Goal: Task Accomplishment & Management: Manage account settings

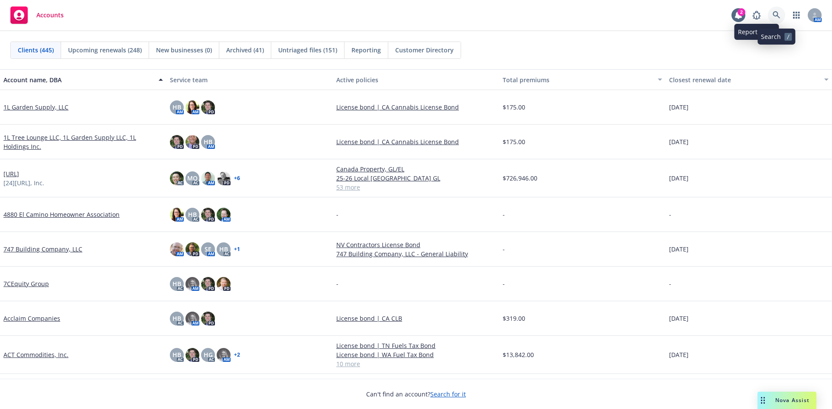
click at [776, 15] on icon at bounding box center [776, 15] width 8 height 8
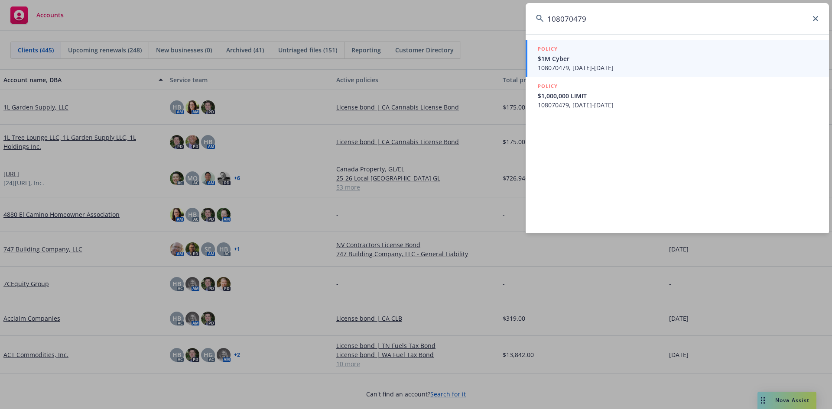
type input "108070479"
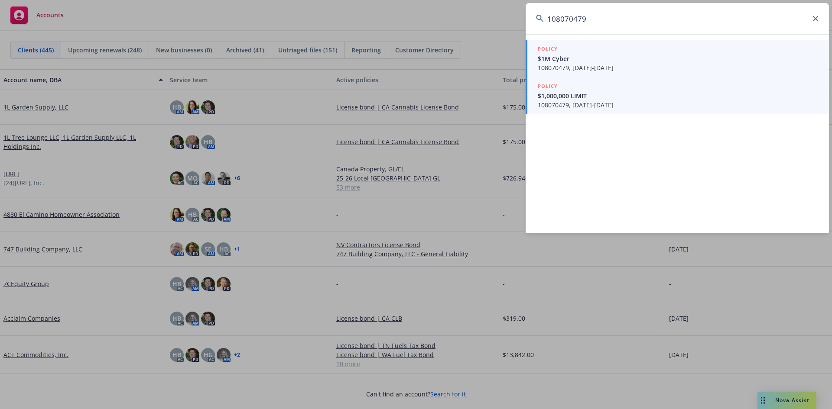
click at [601, 104] on span "108070479, [DATE]-[DATE]" at bounding box center [678, 104] width 281 height 9
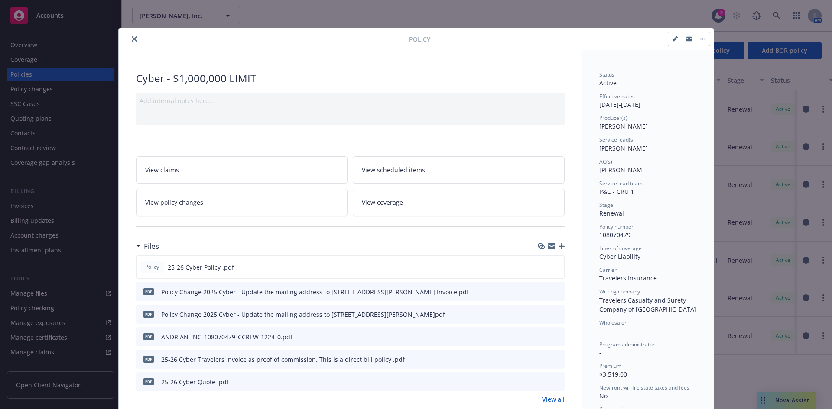
click at [132, 39] on icon "close" at bounding box center [134, 38] width 5 height 5
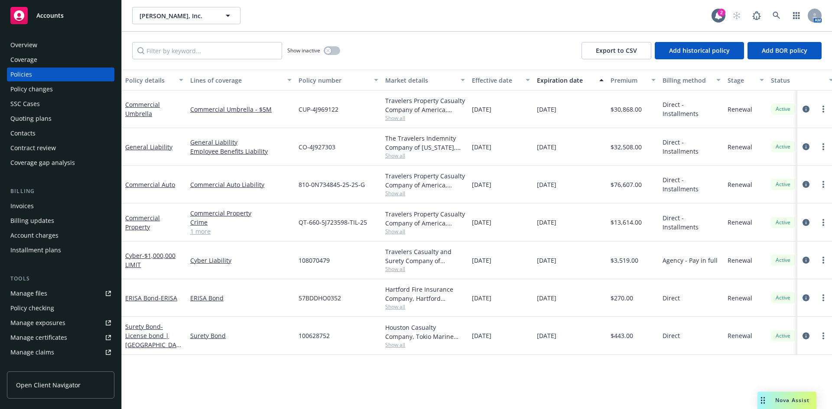
click at [94, 17] on div "Accounts" at bounding box center [60, 15] width 100 height 17
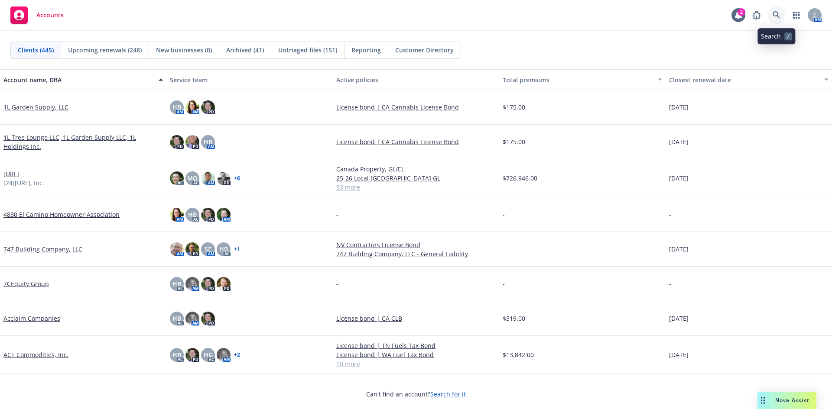
click at [775, 13] on icon at bounding box center [776, 15] width 8 height 8
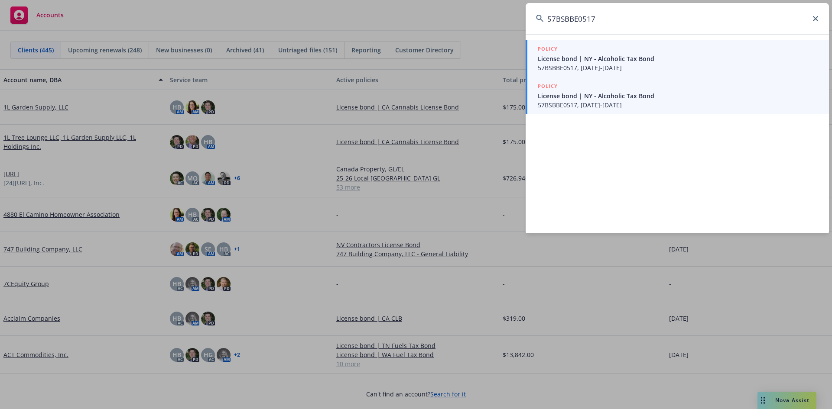
type input "57BSBBE0517"
click at [615, 99] on span "License bond | NY - Alcoholic Tax Bond" at bounding box center [678, 95] width 281 height 9
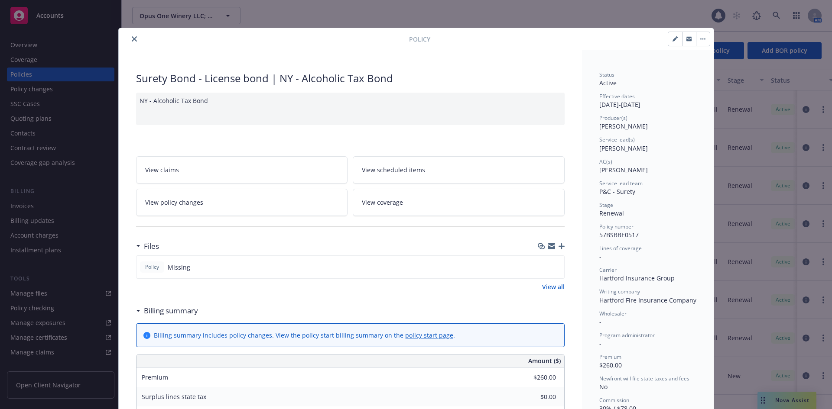
click at [133, 39] on icon "close" at bounding box center [134, 38] width 5 height 5
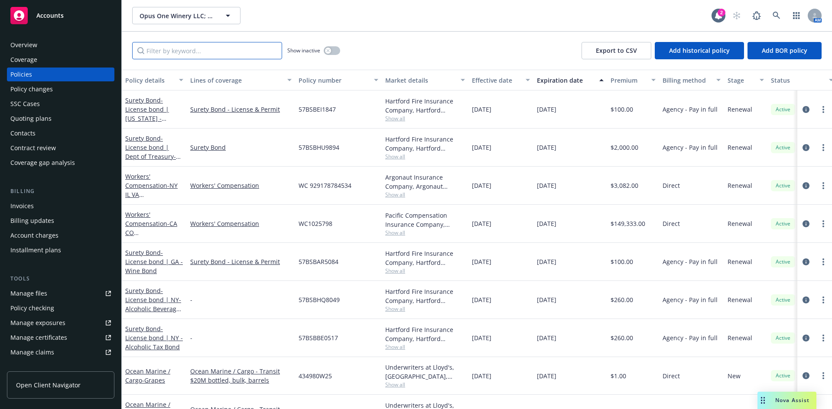
click at [168, 47] on input "Filter by keyword..." at bounding box center [207, 50] width 150 height 17
paste input "57BSBBE0517"
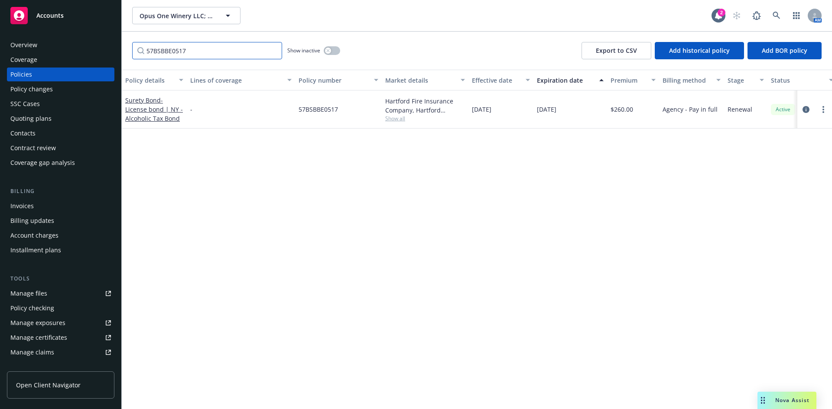
type input "57BSBBE0517"
click at [823, 115] on div at bounding box center [814, 110] width 35 height 38
click at [824, 111] on link "more" at bounding box center [823, 109] width 10 height 10
click at [782, 126] on link "Manage lines of coverage" at bounding box center [777, 127] width 102 height 17
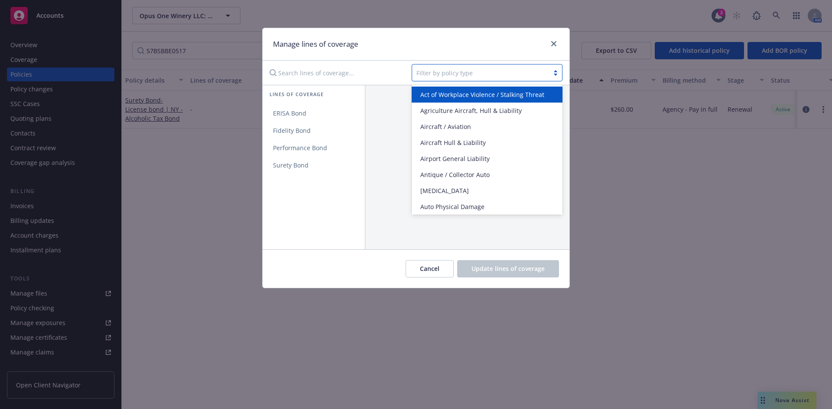
click at [439, 73] on div at bounding box center [480, 73] width 128 height 10
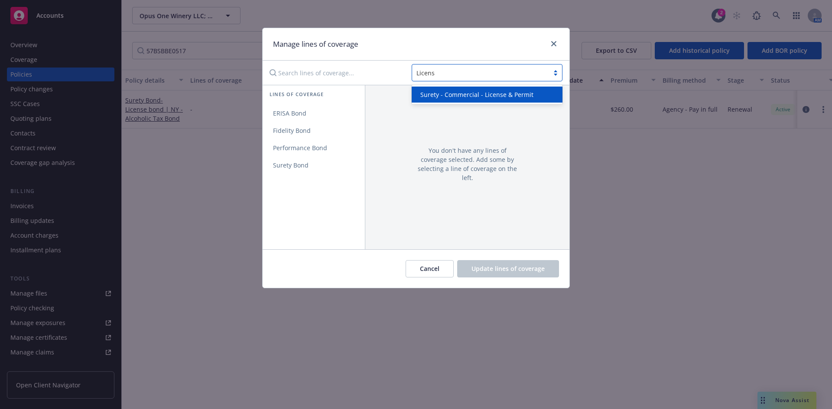
type input "License"
click at [434, 96] on span "Surety - Commercial - License & Permit" at bounding box center [476, 94] width 113 height 9
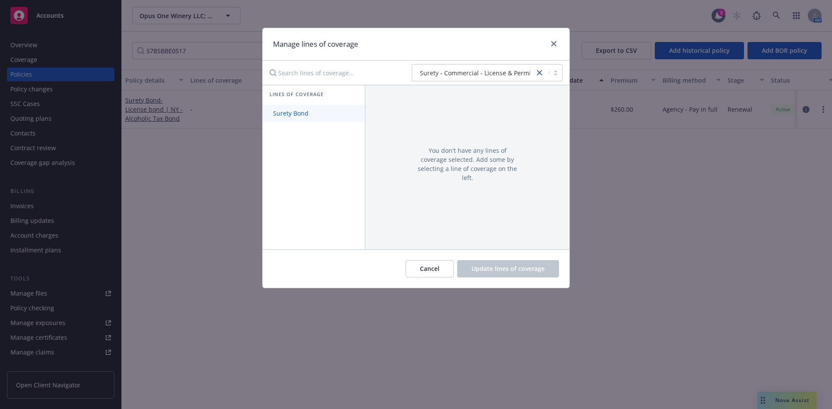
click at [284, 110] on span "Surety Bond" at bounding box center [291, 113] width 56 height 8
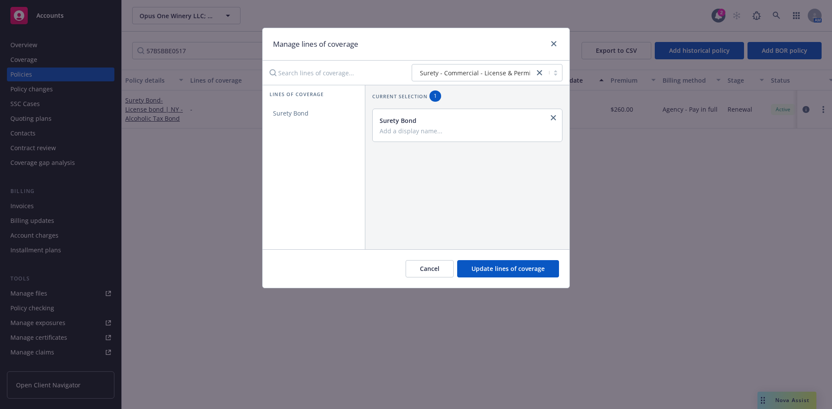
click at [424, 129] on input "Add a display name..." at bounding box center [466, 131] width 174 height 8
type input "License & Permit"
click at [506, 272] on span "Update lines of coverage" at bounding box center [507, 269] width 73 height 8
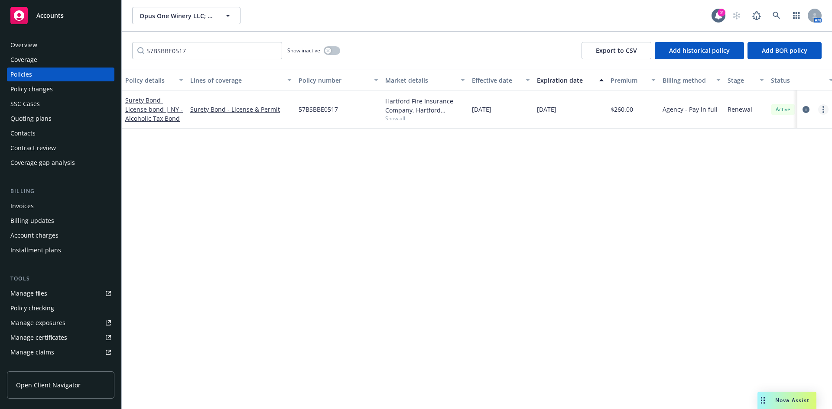
click at [823, 106] on circle "more" at bounding box center [823, 107] width 2 height 2
click at [778, 147] on link "Renew with incumbent" at bounding box center [777, 144] width 102 height 17
select select "36"
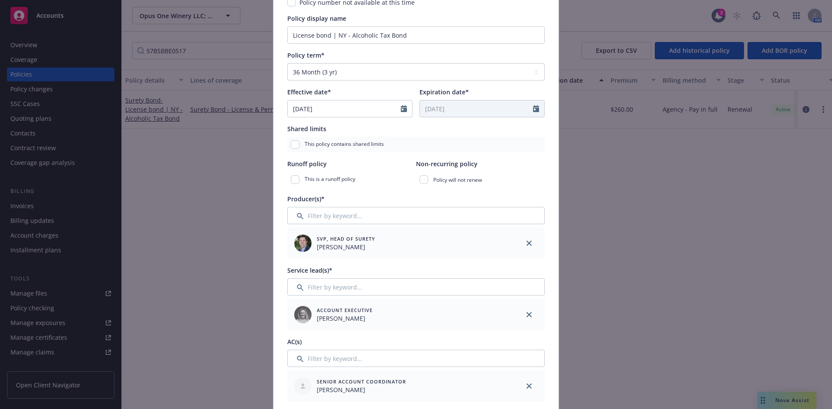
scroll to position [173, 0]
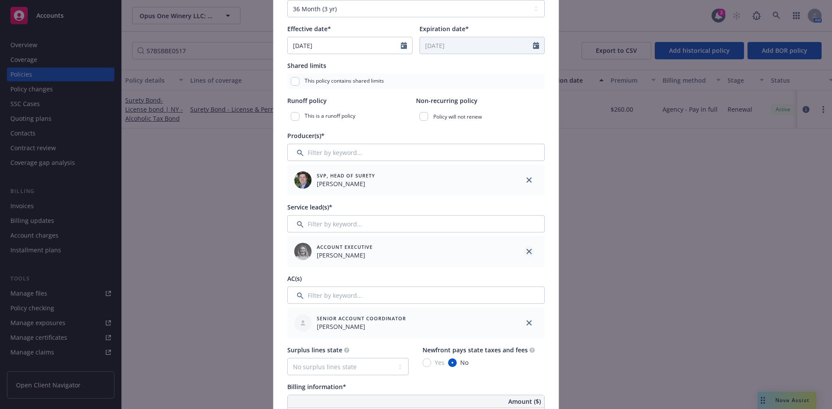
click at [526, 251] on icon "close" at bounding box center [528, 251] width 5 height 5
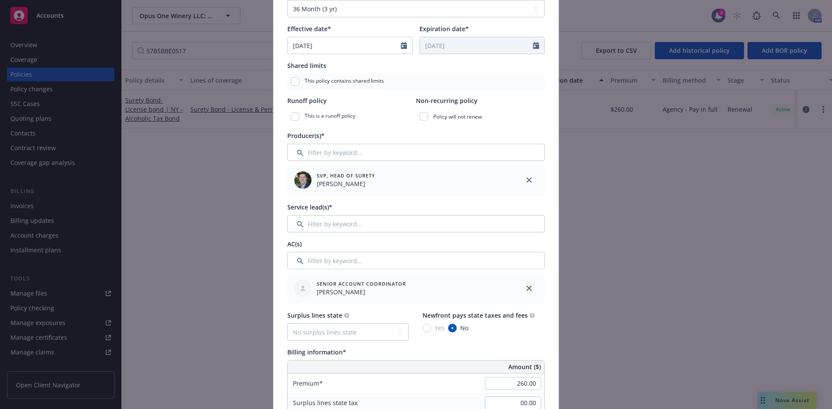
click at [527, 287] on icon "close" at bounding box center [528, 288] width 5 height 5
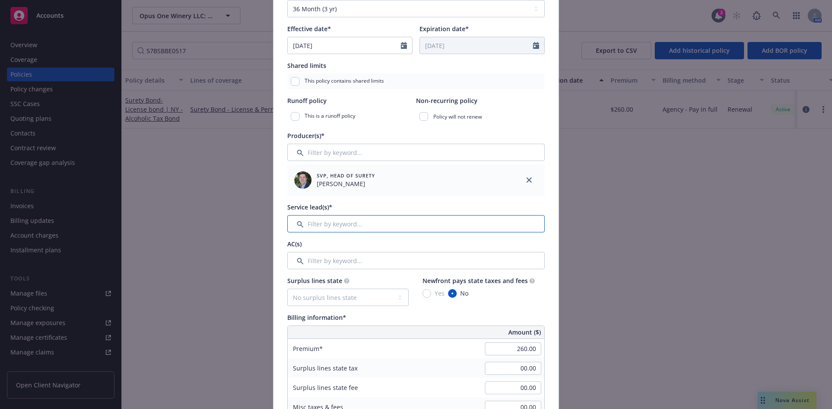
click at [347, 226] on input "Filter by keyword..." at bounding box center [415, 223] width 257 height 17
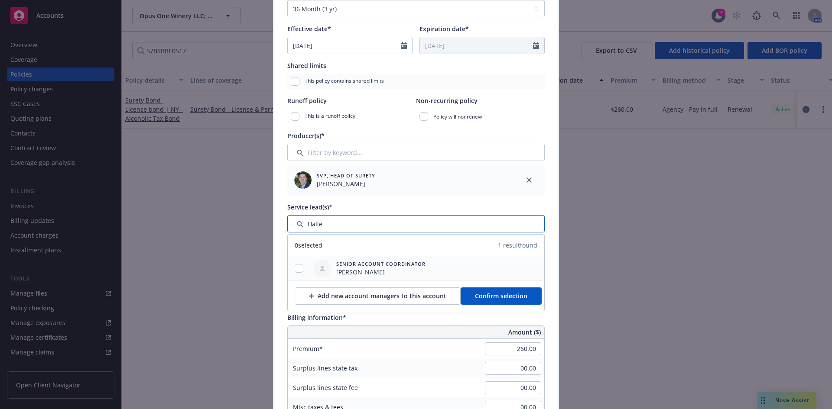
type input "Halle"
click at [298, 269] on input "checkbox" at bounding box center [299, 268] width 9 height 9
checkbox input "true"
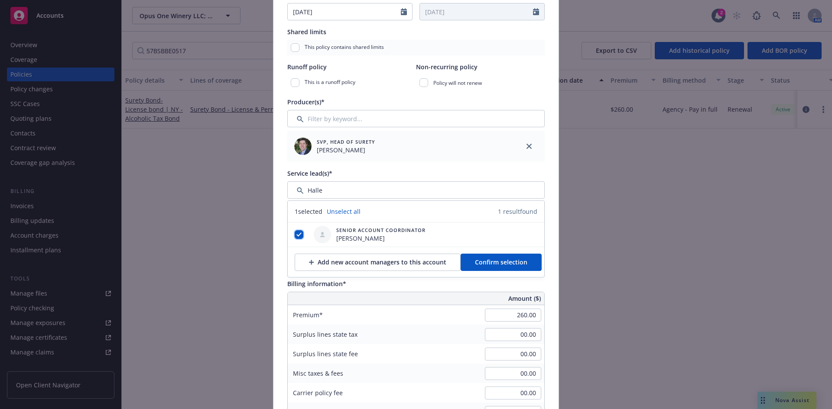
scroll to position [260, 0]
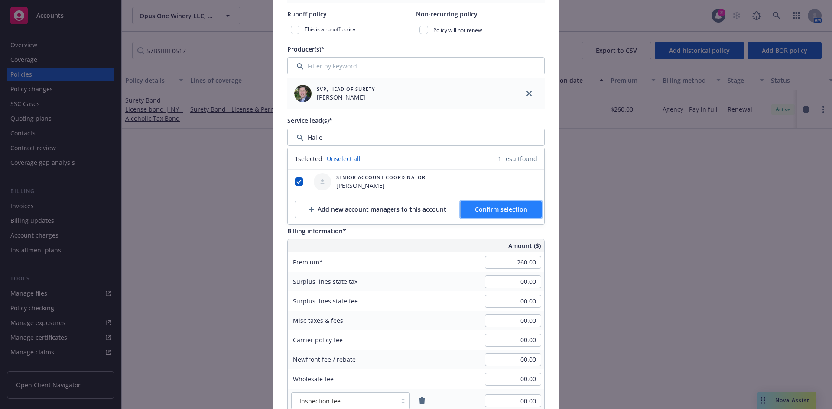
click at [488, 214] on button "Confirm selection" at bounding box center [500, 209] width 81 height 17
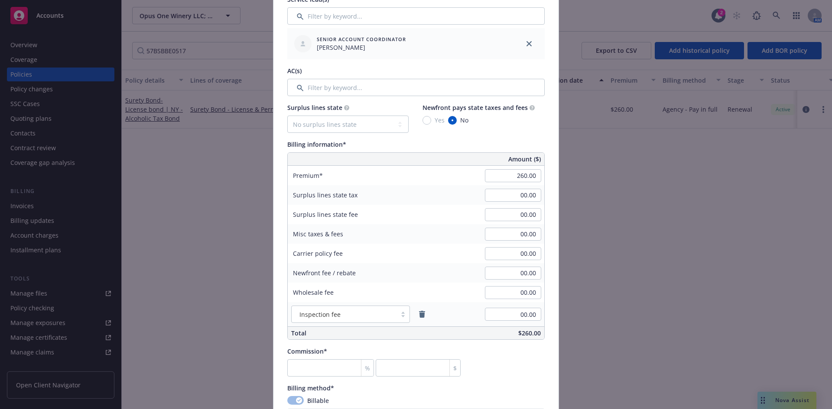
scroll to position [476, 0]
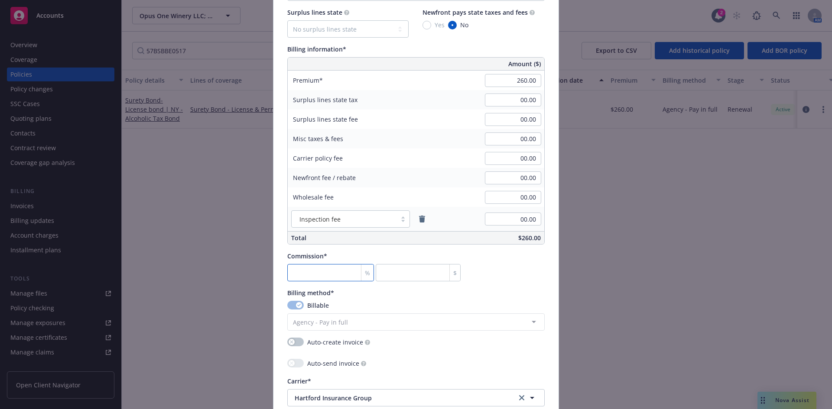
click at [327, 279] on input "number" at bounding box center [330, 272] width 87 height 17
type input "3"
type input "7.8"
type input "30"
type input "78"
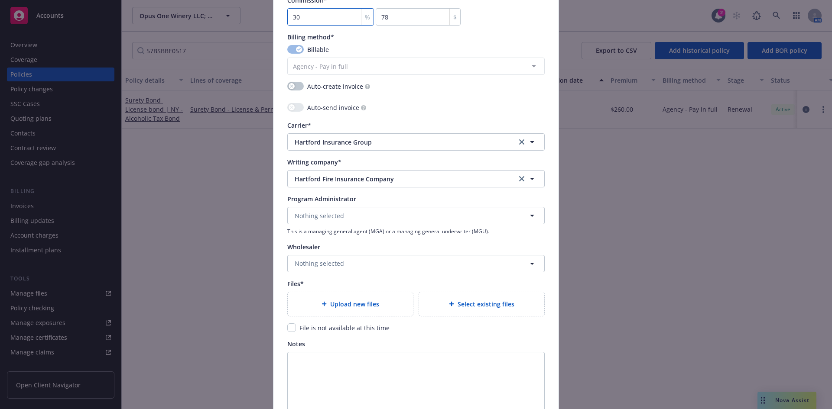
scroll to position [736, 0]
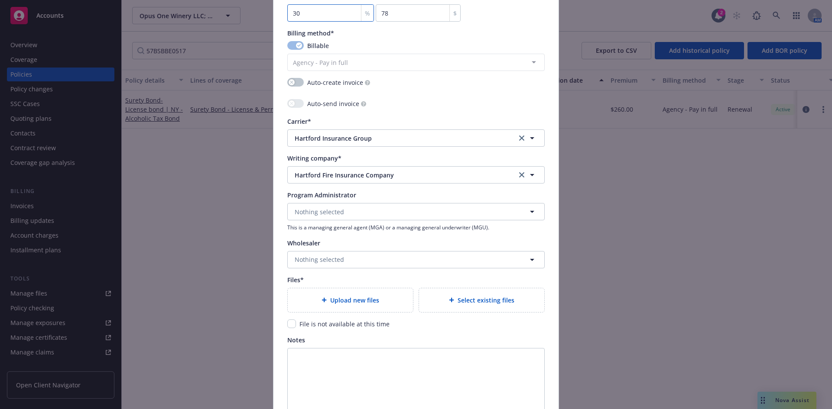
type input "30"
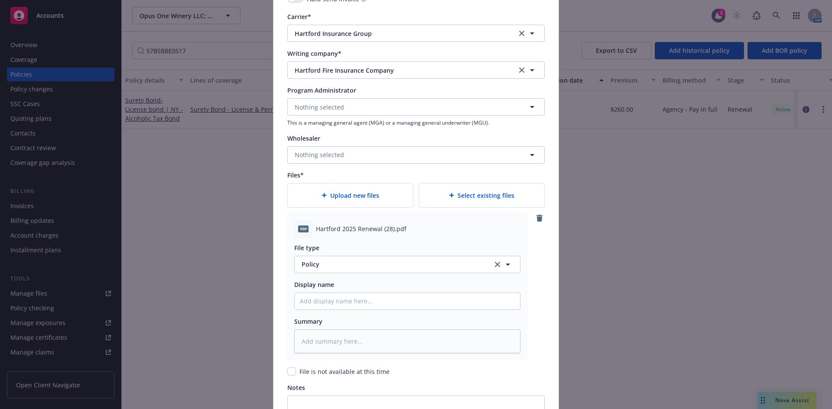
scroll to position [953, 0]
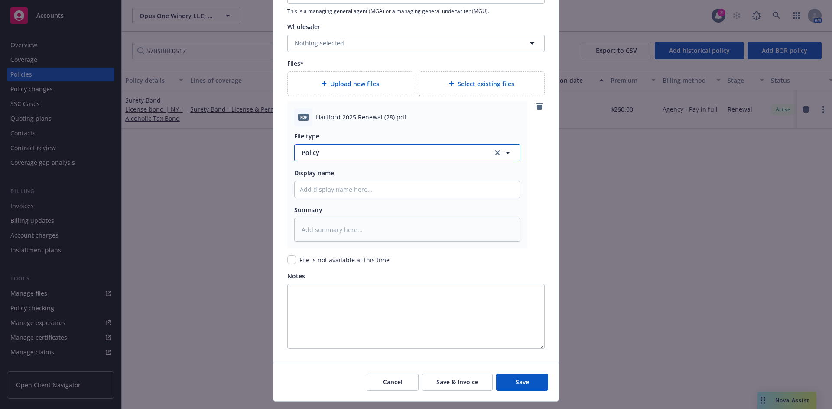
type textarea "x"
click at [318, 153] on span "Policy" at bounding box center [391, 152] width 181 height 9
type input "Invoic"
click at [331, 180] on span "Invoice - Newfront" at bounding box center [330, 176] width 55 height 9
drag, startPoint x: 339, startPoint y: 185, endPoint x: 334, endPoint y: 185, distance: 5.2
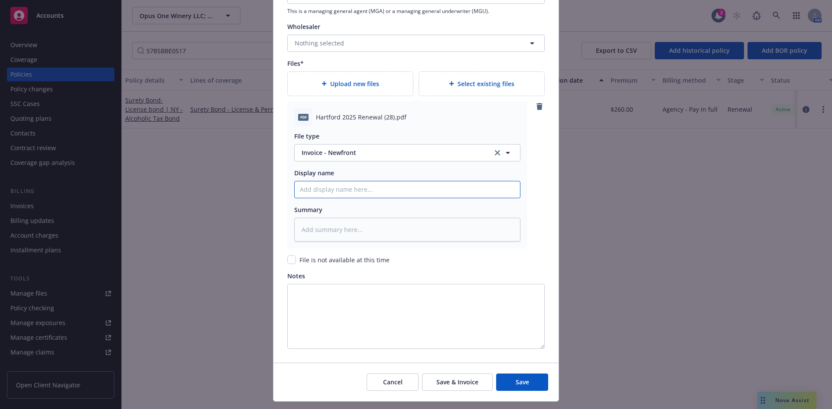
click at [339, 185] on input "Policy display name" at bounding box center [407, 189] width 225 height 16
type textarea "x"
type input "H"
type textarea "x"
type input "Ha"
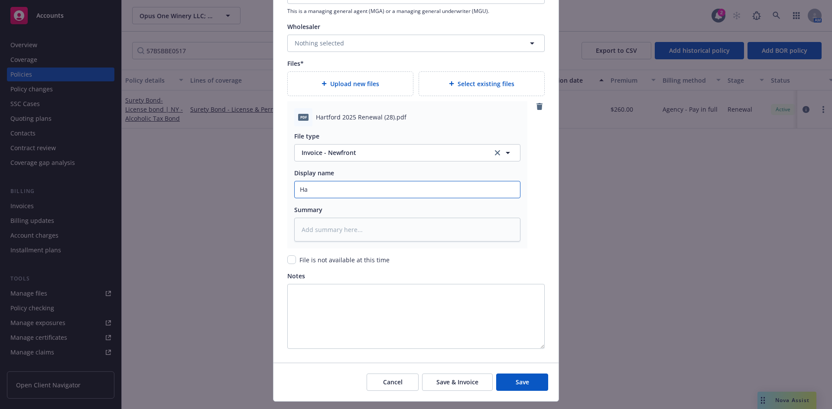
type textarea "x"
type input "Har"
type textarea "x"
type input "[PERSON_NAME]"
type textarea "x"
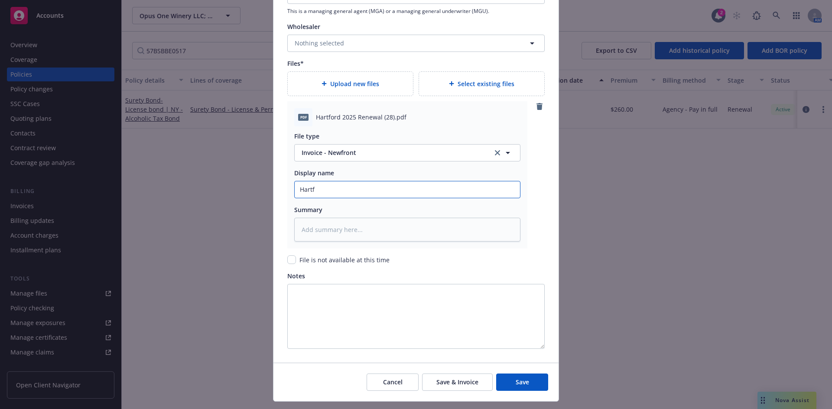
type input "Hartfo"
type textarea "x"
type input "Hartfor"
type textarea "x"
type input "[GEOGRAPHIC_DATA]"
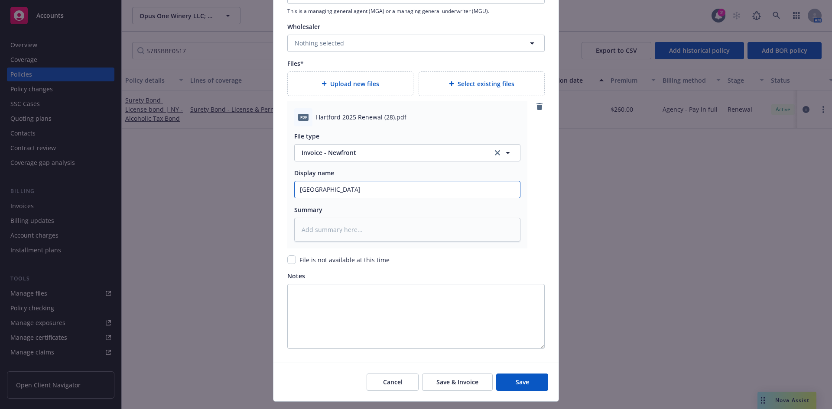
type textarea "x"
type input "[GEOGRAPHIC_DATA]"
click at [347, 121] on span "Hartford 2025 Renewal (28).pdf" at bounding box center [361, 117] width 91 height 9
click at [347, 119] on span "Hartford 2025 Renewal (28).pdf" at bounding box center [361, 117] width 91 height 9
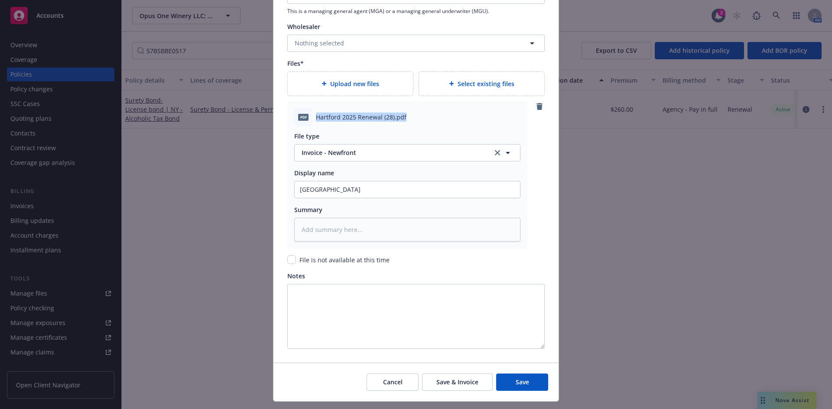
click at [347, 119] on span "Hartford 2025 Renewal (28).pdf" at bounding box center [361, 117] width 91 height 9
copy span "Hartford 2025 Renewal (28).pdf"
drag, startPoint x: 330, startPoint y: 192, endPoint x: 240, endPoint y: 189, distance: 89.3
click at [240, 189] on div "Create renewal policy with incumbent Policy number* 57BSBBE0517 Policy number n…" at bounding box center [416, 204] width 832 height 409
paste input "2025 Renewal (28).pdf"
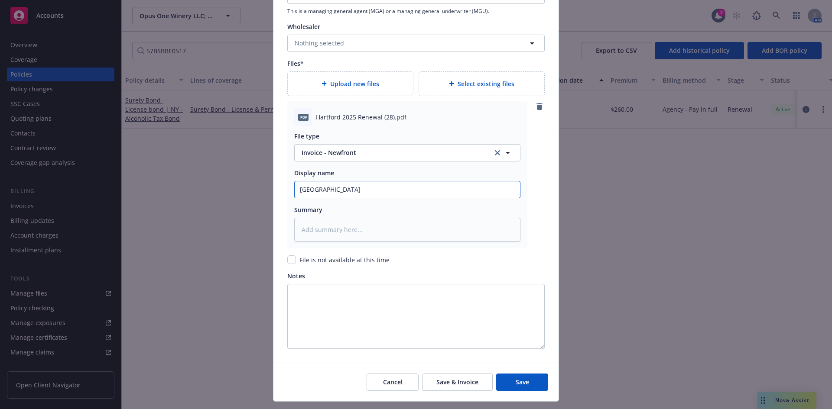
type textarea "x"
type input "Hartford 2025 Renewal (28).pdf"
type textarea "x"
type input "Hartford 2025 Renewal (28).pdf"
type textarea "x"
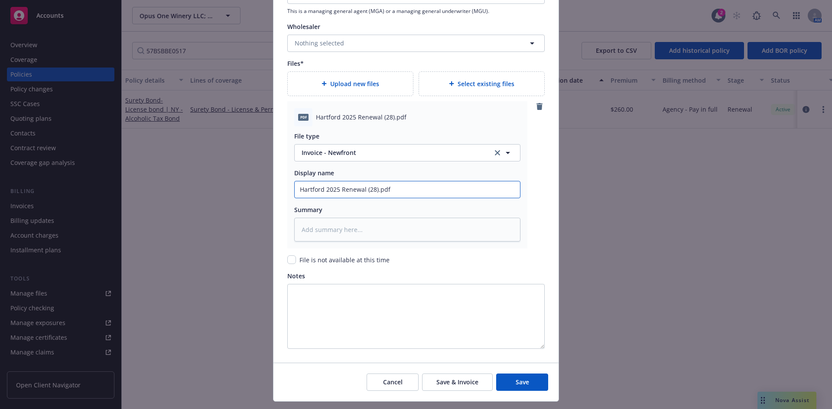
type input "Hartford 2025 Renewal (28).pd"
type textarea "x"
type input "Hartford 2025 Renewal (28).p"
type textarea "x"
type input "Hartford 2025 Renewal (28)."
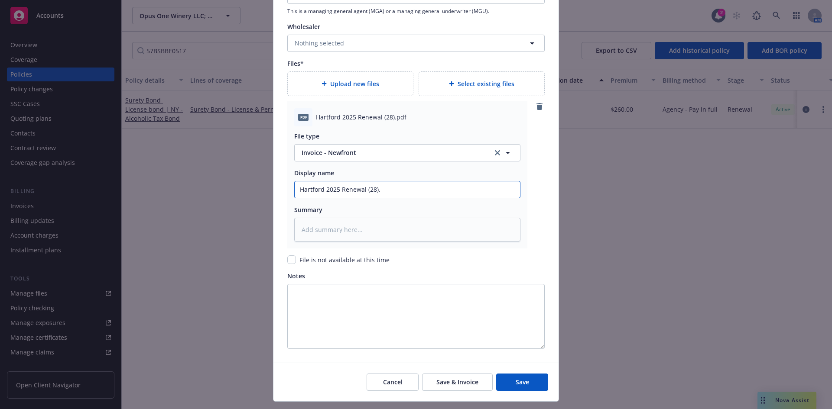
type textarea "x"
type input "Hartford 2025 Renewal (28"
type textarea "x"
type input "Hartford 2025 Renewal (2"
type textarea "x"
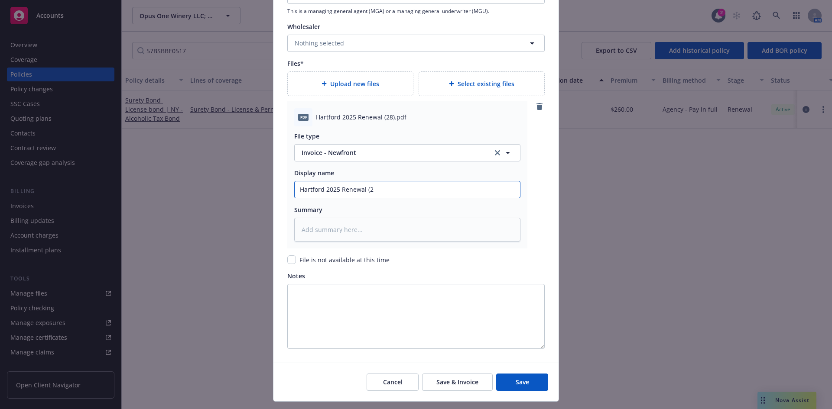
type input "Hartford 2025 Renewal ("
type textarea "x"
type input "Hartford 2025 Renewal (B"
type textarea "x"
type input "Hartford 2025 Renewal (Bo"
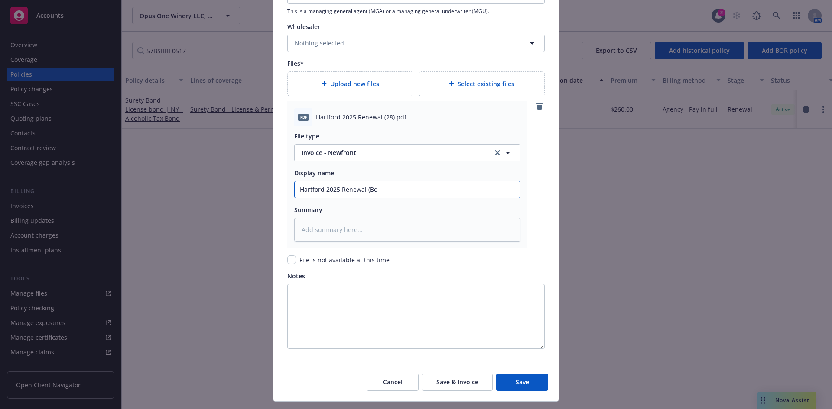
type textarea "x"
type input "Hartford 2025 Renewal (Bon"
type textarea "x"
type input "Hartford 2025 Renewal (Bond"
type textarea "x"
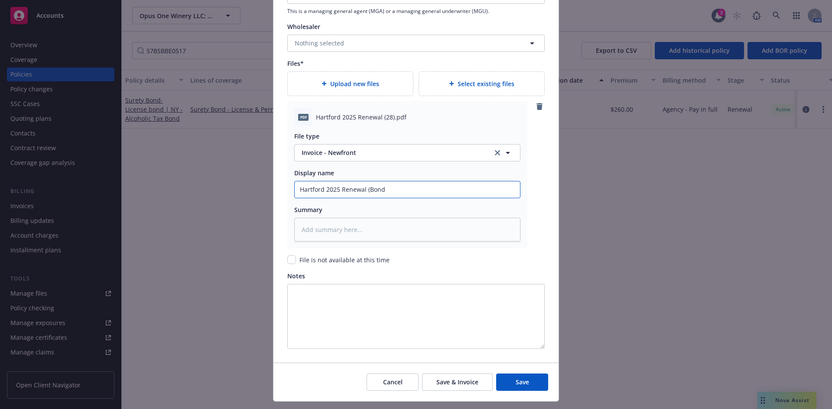
type input "Hartford 2025 Renewal (Bond"
type textarea "x"
type input "Hartford 2025 Renewal (Bond #"
click at [409, 184] on input "Hartford 2025 Renewal (Bond #" at bounding box center [407, 189] width 225 height 16
paste input "57BSBBE0517"
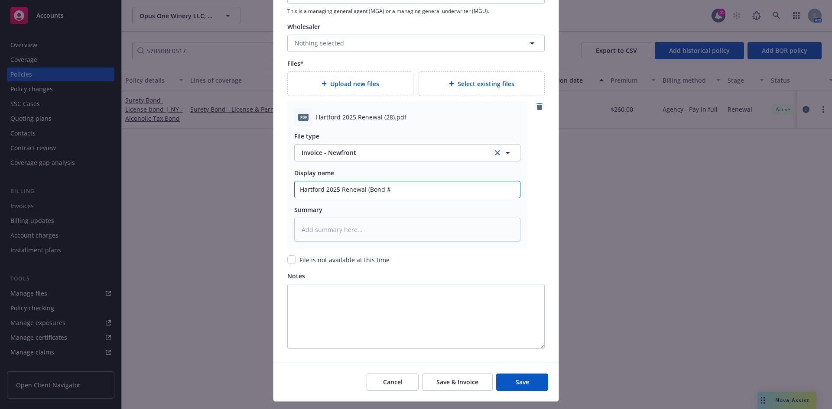
type textarea "x"
type input "Hartford 2025 Renewal (Bond #57BSBBE0517"
type textarea "x"
type input "Hartford 2025 Renewal (Bond #57BSBBE0517"
type textarea "x"
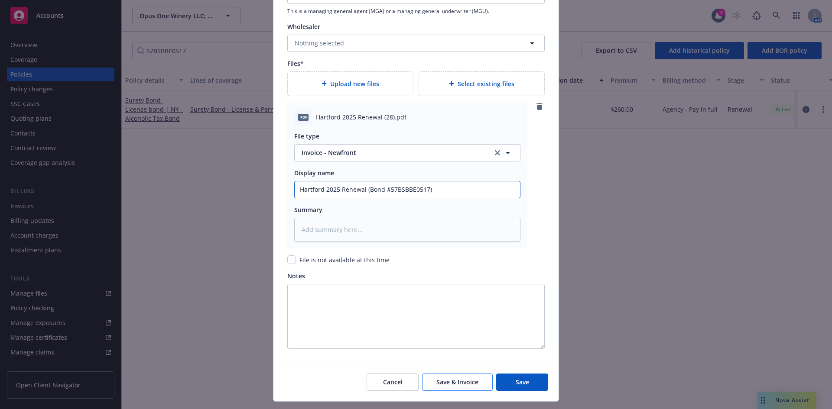
type input "Hartford 2025 Renewal (Bond #57BSBBE0517)"
click at [457, 386] on span "Save & Invoice" at bounding box center [457, 382] width 42 height 8
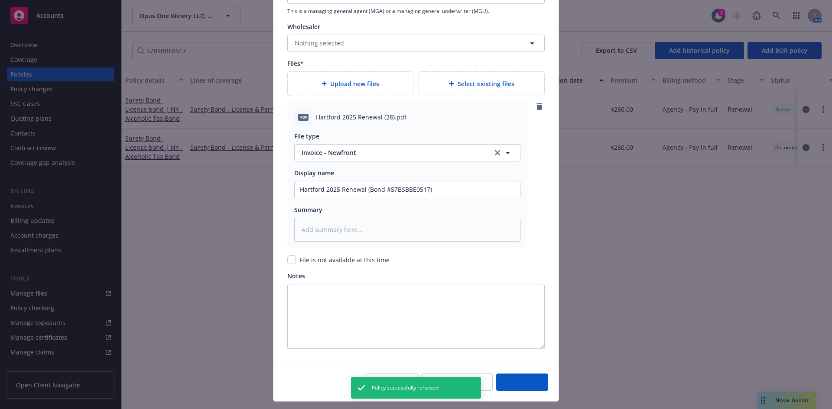
type textarea "x"
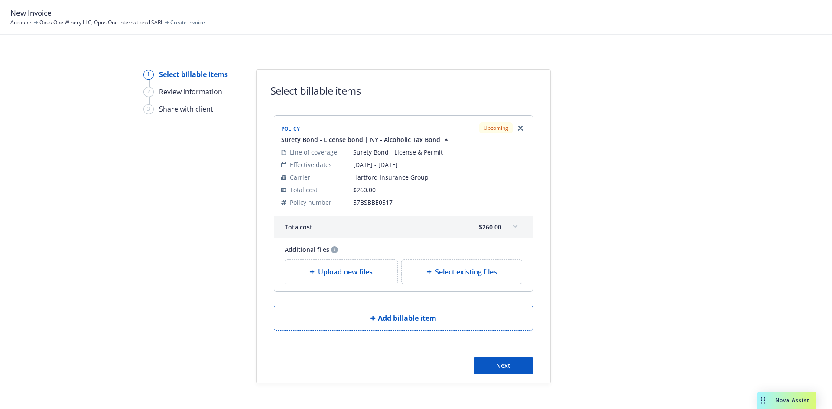
click at [500, 376] on div "Next" at bounding box center [403, 366] width 294 height 35
click at [502, 369] on span "Next" at bounding box center [503, 366] width 14 height 8
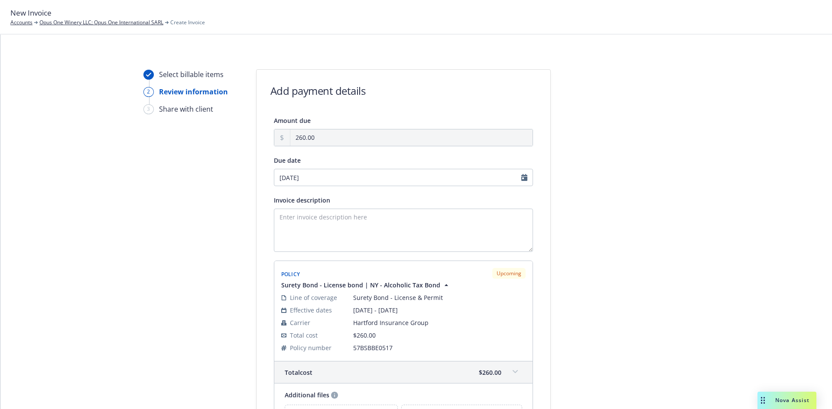
click at [408, 260] on div "Amount due 260.00 Due date 12/31/2025 Invoice description Policy Upcoming Suret…" at bounding box center [403, 276] width 259 height 322
click at [398, 243] on textarea "Invoice description" at bounding box center [403, 230] width 259 height 43
paste textarea "Obligee: People of the State of New York Bond Amount: $1,000.00 Principal: Opus…"
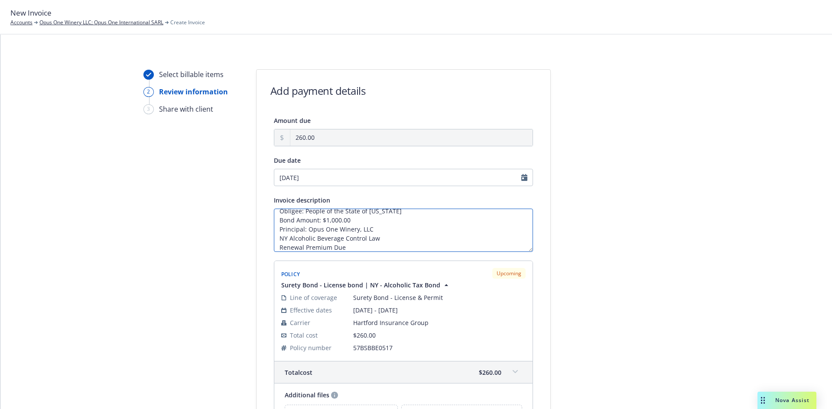
type textarea "Obligee: People of the State of New York Bond Amount: $1,000.00 Principal: Opus…"
click at [561, 278] on div "Select billable items 2 Review information 3 Share with client Add payment deta…" at bounding box center [416, 279] width 810 height 421
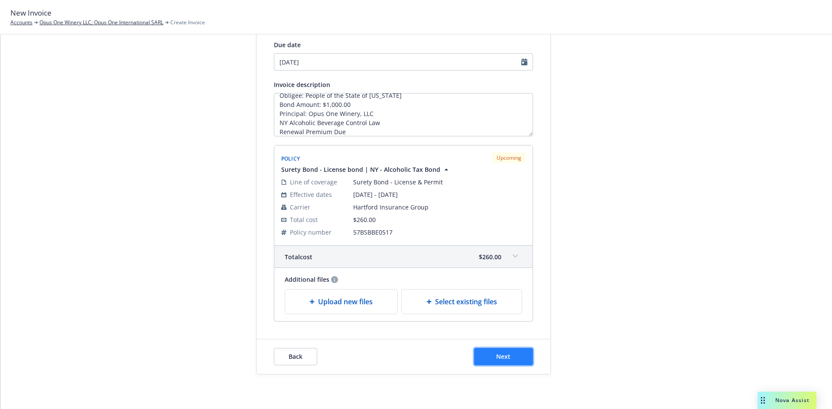
click at [484, 353] on button "Next" at bounding box center [503, 356] width 59 height 17
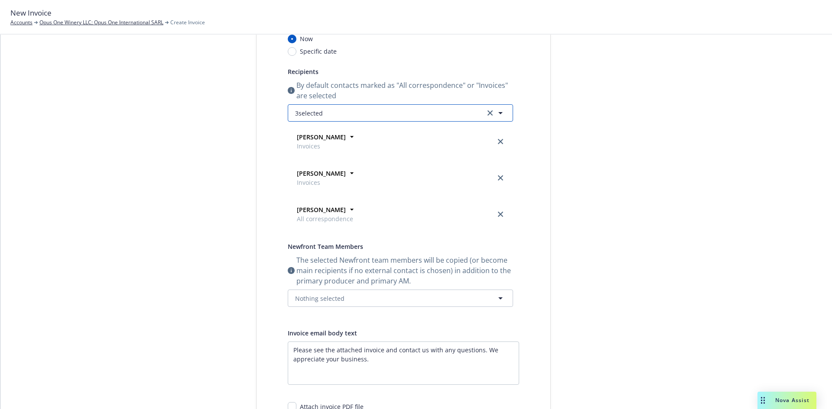
click at [347, 110] on button "3 selected" at bounding box center [400, 112] width 225 height 17
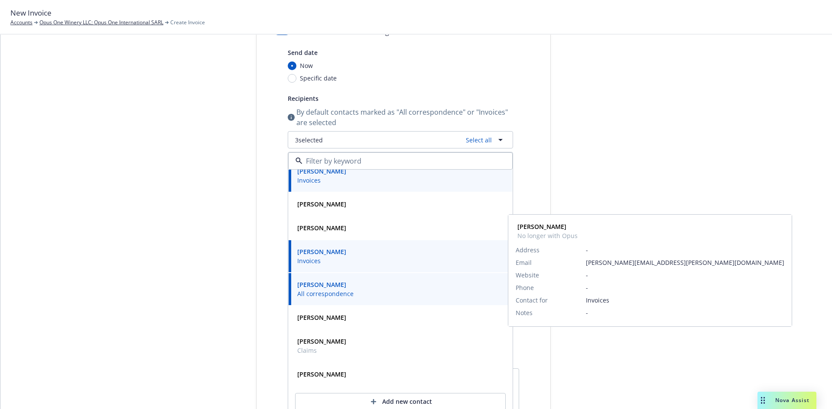
scroll to position [29, 0]
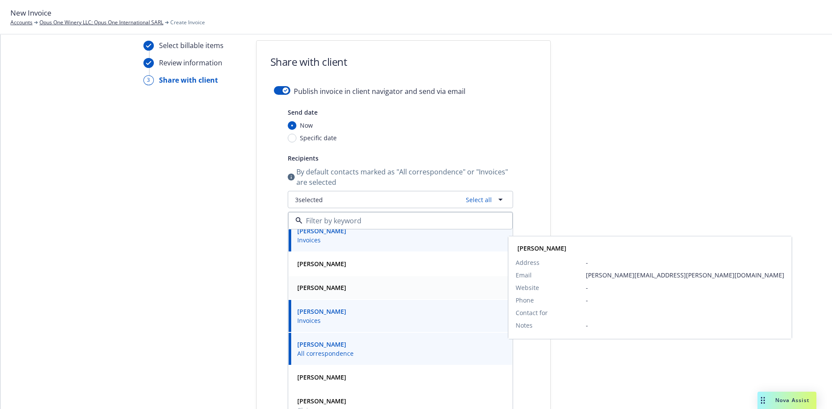
click at [321, 288] on strong "Tiffany Schoeck" at bounding box center [321, 288] width 49 height 8
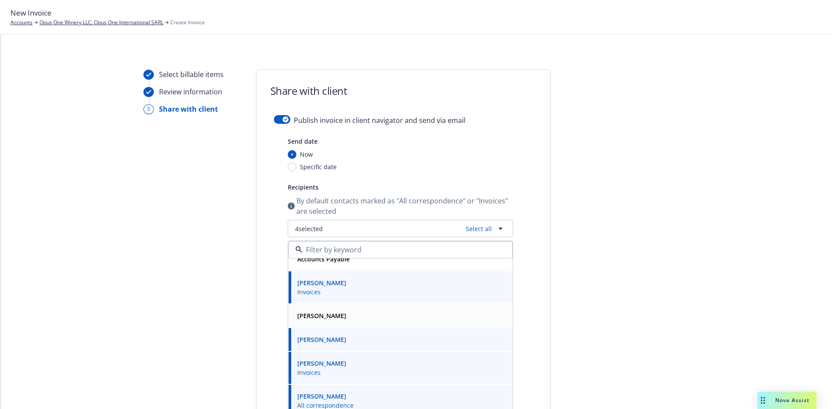
scroll to position [0, 0]
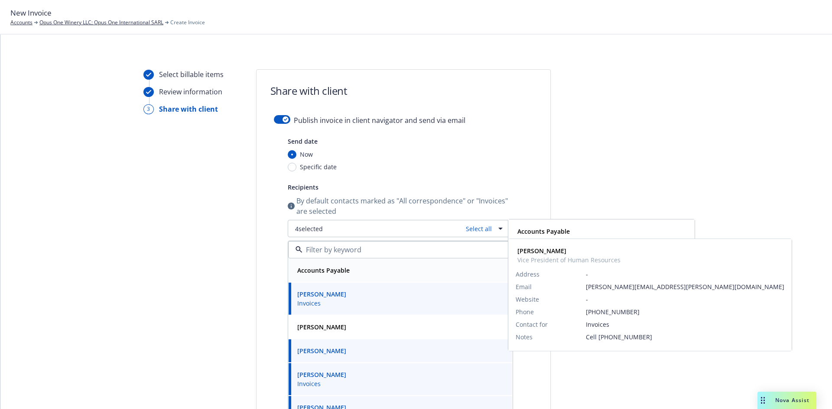
click at [344, 270] on strong "Accounts Payable" at bounding box center [323, 270] width 52 height 8
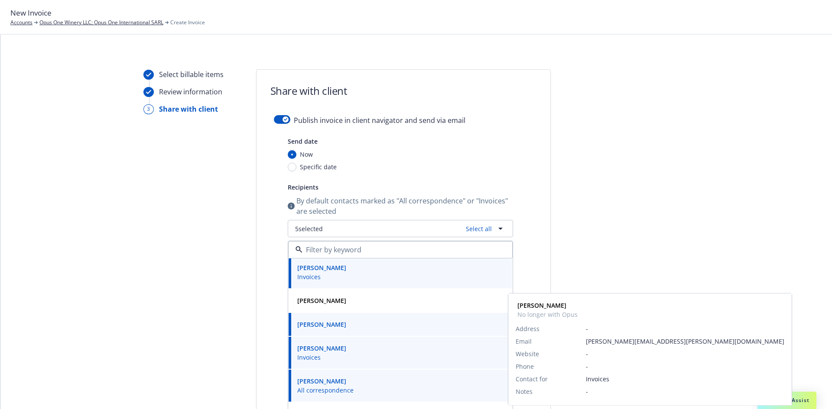
scroll to position [34, 0]
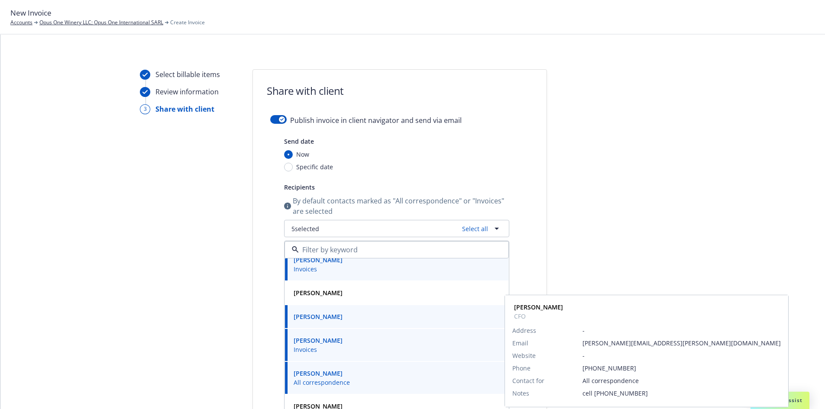
click at [343, 381] on span "All correspondence" at bounding box center [322, 382] width 56 height 9
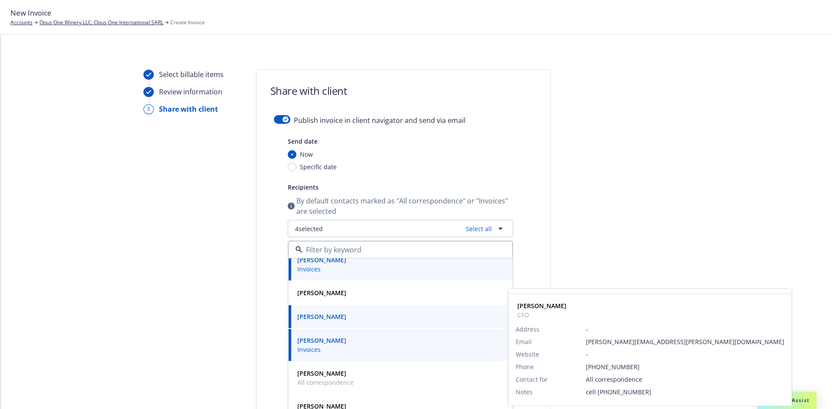
click at [335, 356] on div "Cheryl Zammataro Invoices" at bounding box center [321, 345] width 54 height 22
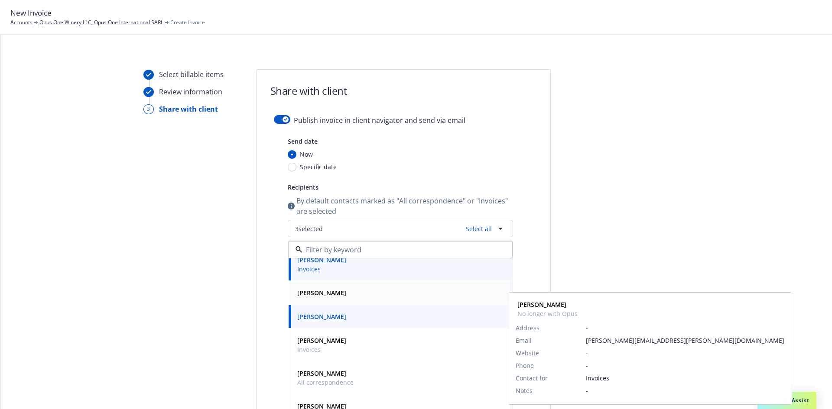
scroll to position [0, 0]
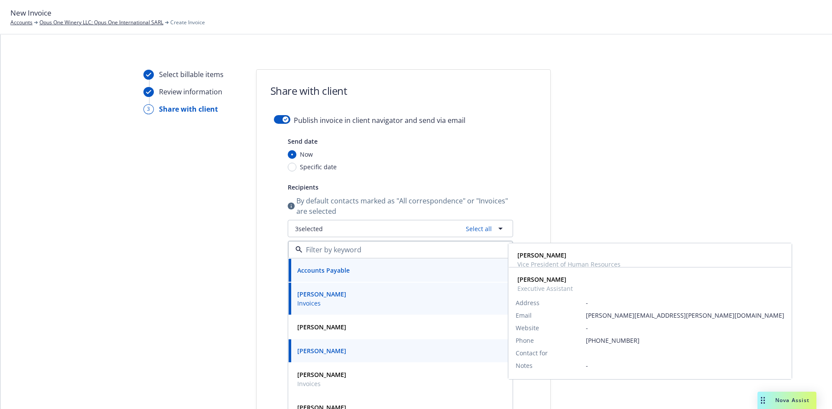
click at [349, 304] on div "Dana Garaventa Invoices" at bounding box center [400, 299] width 213 height 22
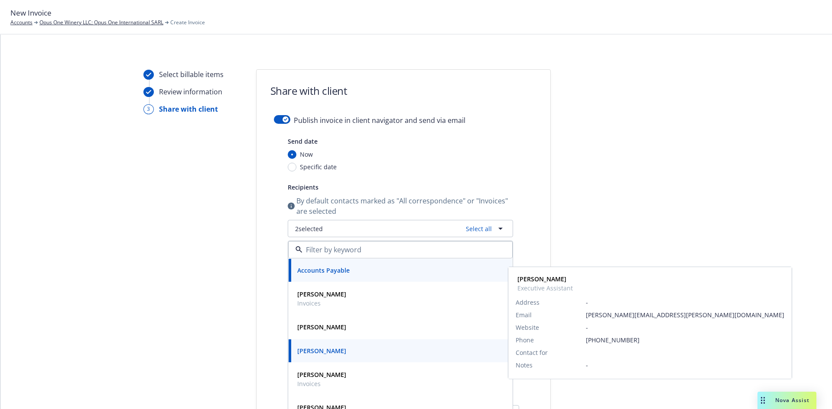
click at [89, 282] on div "Select billable items Review information 3 Share with client Share with client …" at bounding box center [416, 323] width 810 height 508
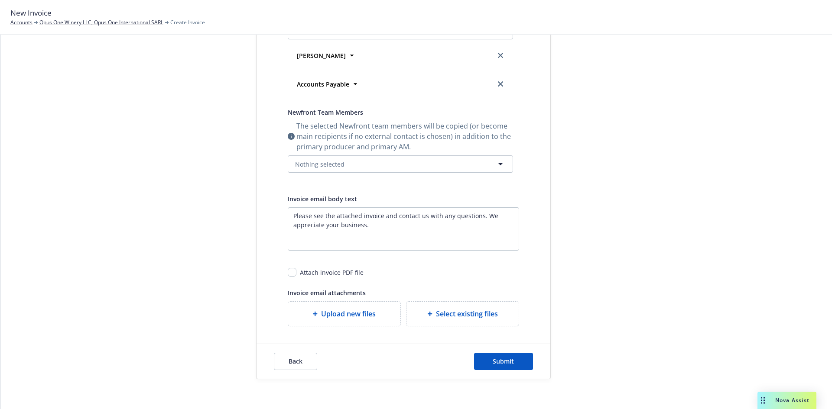
scroll to position [203, 0]
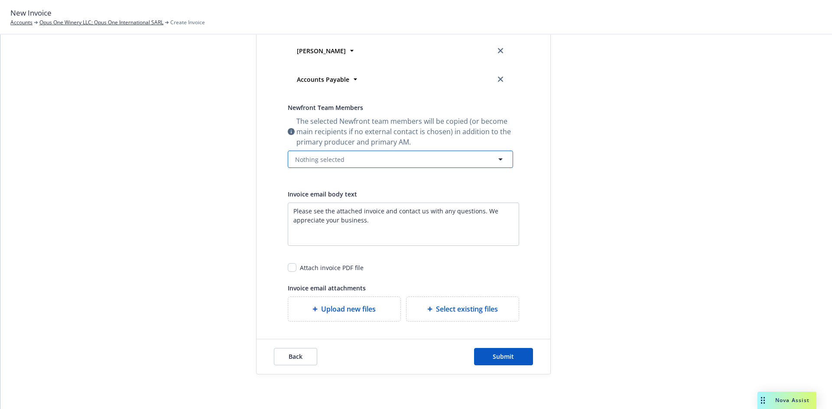
click at [313, 163] on span "Nothing selected" at bounding box center [319, 159] width 49 height 9
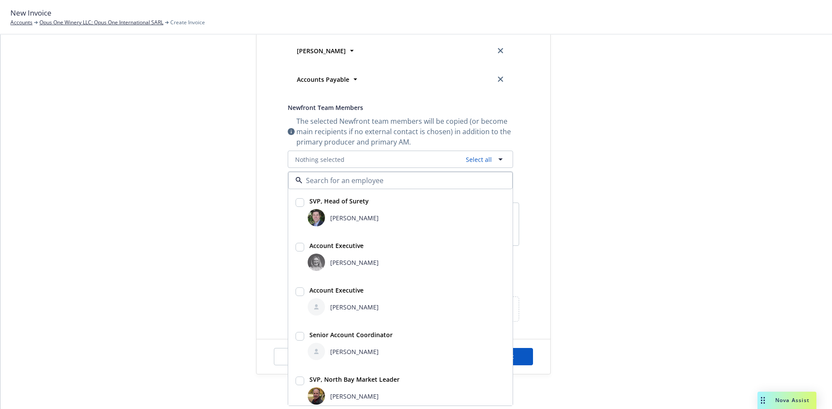
click at [336, 212] on div "[PERSON_NAME]" at bounding box center [407, 217] width 198 height 17
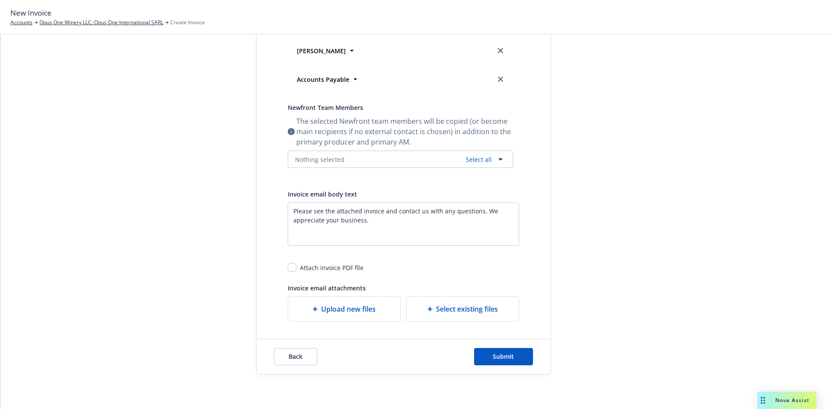
checkbox input "true"
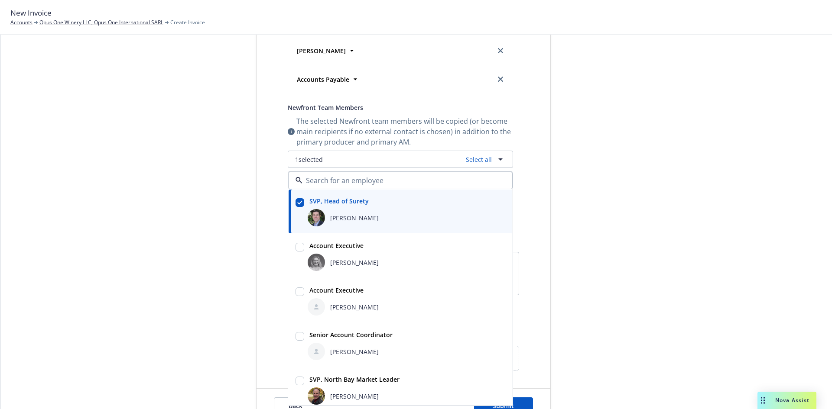
click at [327, 345] on div "[PERSON_NAME]" at bounding box center [407, 351] width 198 height 17
checkbox input "true"
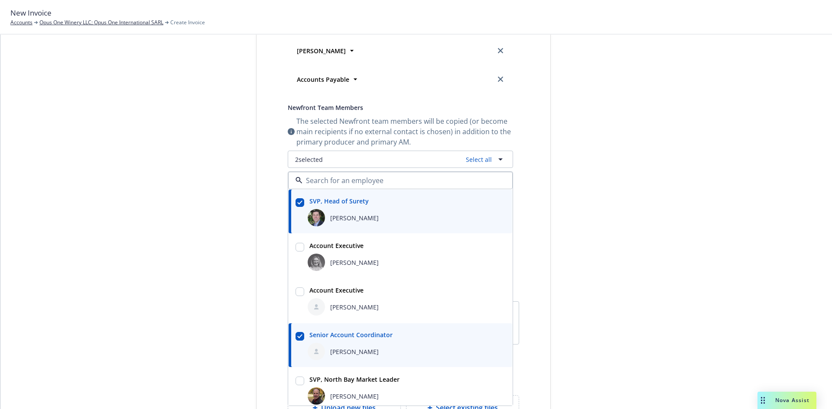
click at [330, 264] on span "[PERSON_NAME]" at bounding box center [354, 262] width 49 height 9
checkbox input "true"
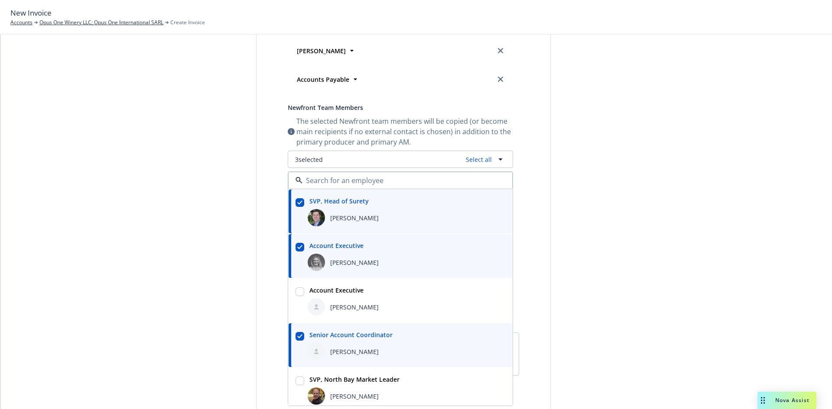
click at [162, 258] on div "Select billable items Review information 3 Share with client" at bounding box center [190, 186] width 95 height 638
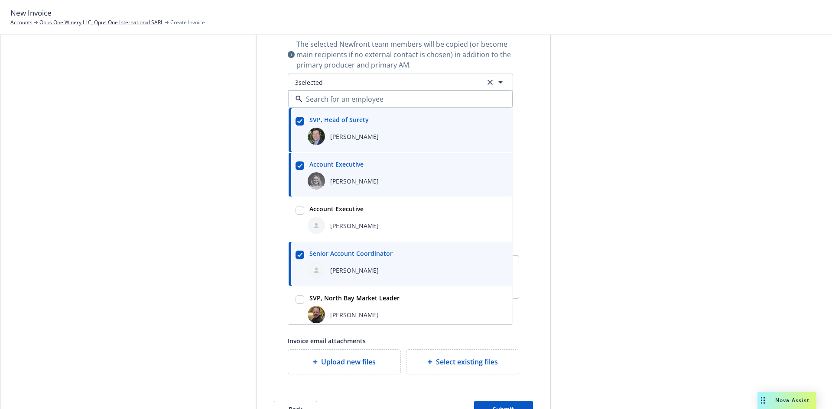
scroll to position [333, 0]
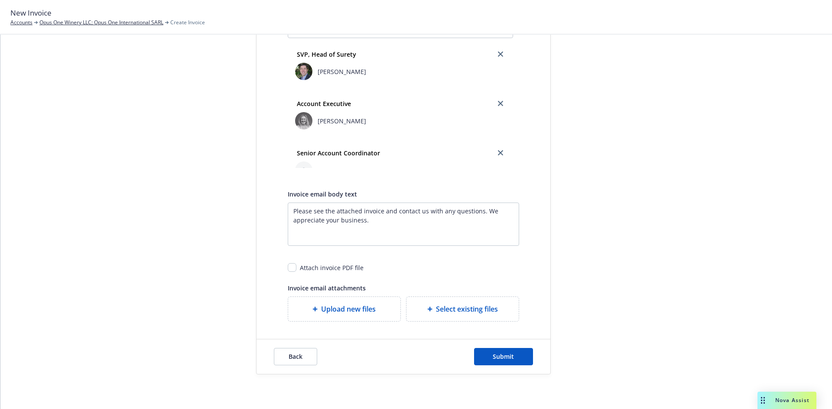
drag, startPoint x: 285, startPoint y: 275, endPoint x: 288, endPoint y: 268, distance: 7.4
click at [288, 271] on div "Invoice email body text Please see the attached invoice and contact us with any…" at bounding box center [403, 255] width 231 height 133
click at [288, 268] on input "checkbox" at bounding box center [292, 267] width 9 height 9
checkbox input "true"
click at [508, 356] on span "Submit" at bounding box center [503, 357] width 21 height 8
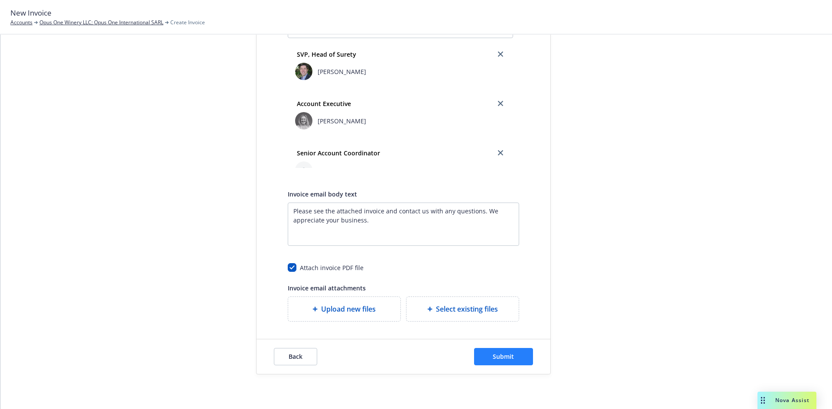
scroll to position [0, 0]
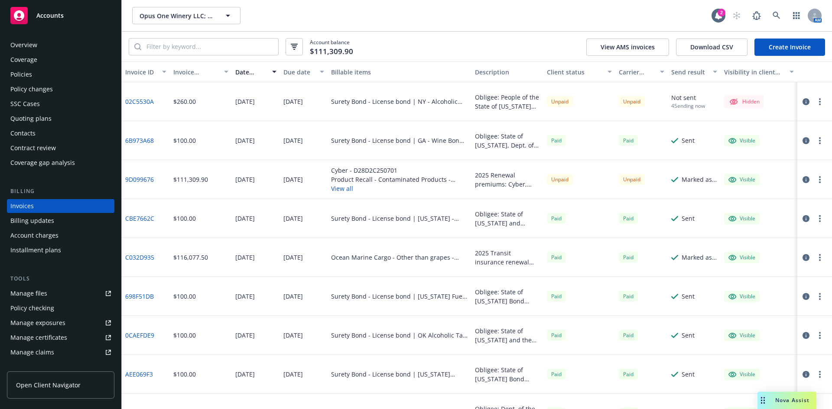
click at [819, 104] on icon "button" at bounding box center [820, 101] width 2 height 7
click at [755, 165] on link "Make it visible in client dash" at bounding box center [762, 171] width 110 height 17
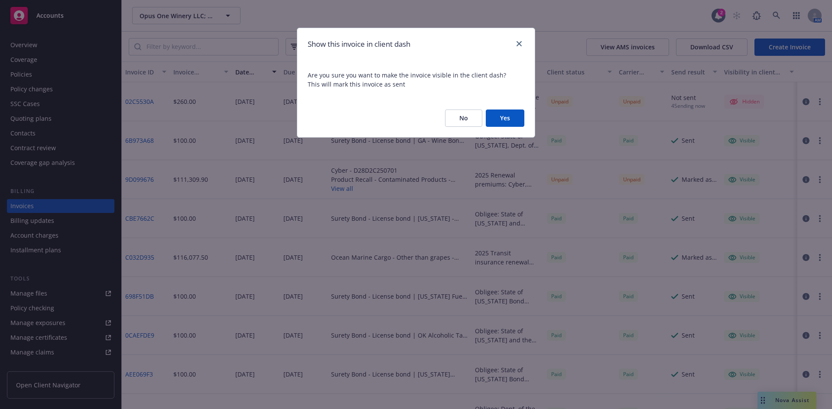
click at [508, 116] on button "Yes" at bounding box center [505, 118] width 39 height 17
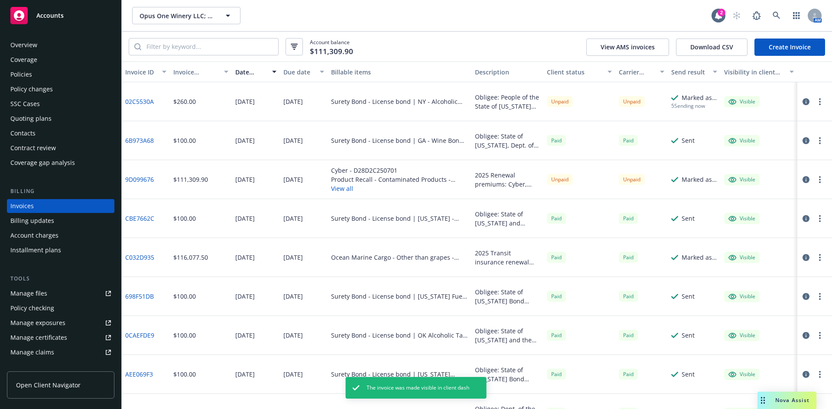
click at [815, 99] on button "button" at bounding box center [819, 102] width 10 height 10
click at [761, 201] on link "Generate invoice PDF" at bounding box center [762, 206] width 110 height 17
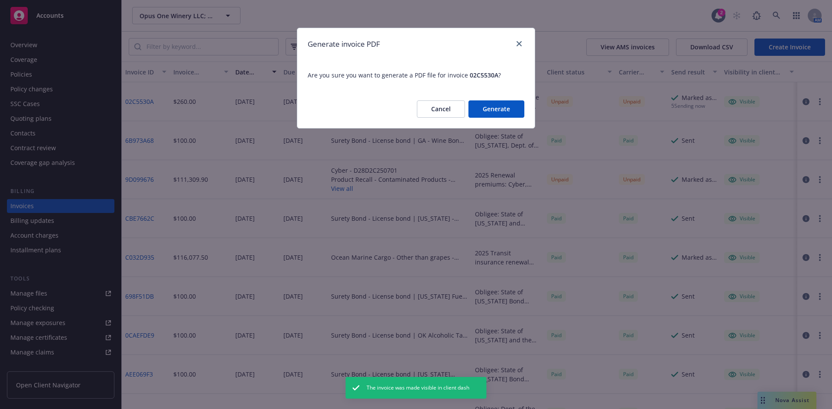
click at [517, 107] on button "Generate" at bounding box center [496, 108] width 56 height 17
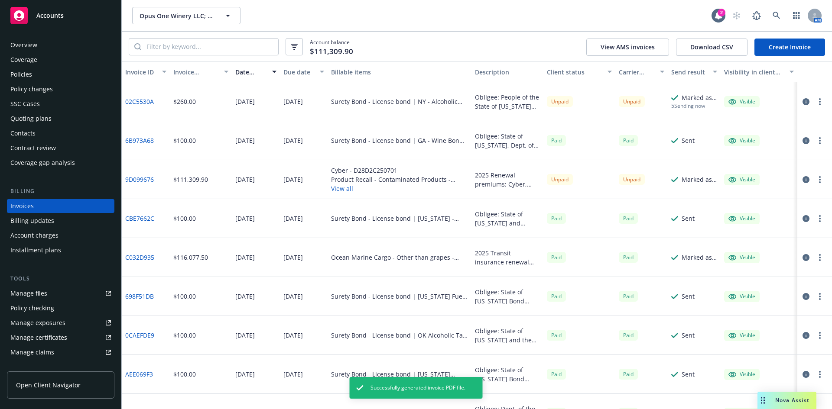
click at [810, 107] on div at bounding box center [814, 101] width 35 height 39
click at [814, 105] on button "button" at bounding box center [819, 102] width 10 height 10
click at [745, 205] on link "Download invoice PDF" at bounding box center [762, 206] width 110 height 17
